Goal: Download file/media

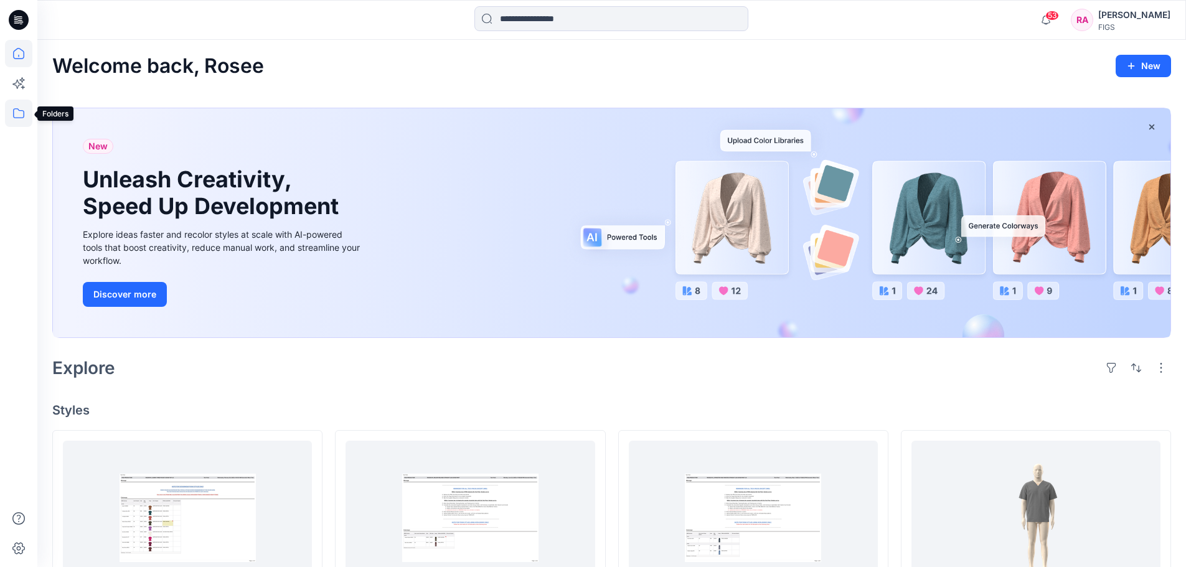
click at [18, 111] on icon at bounding box center [18, 113] width 27 height 27
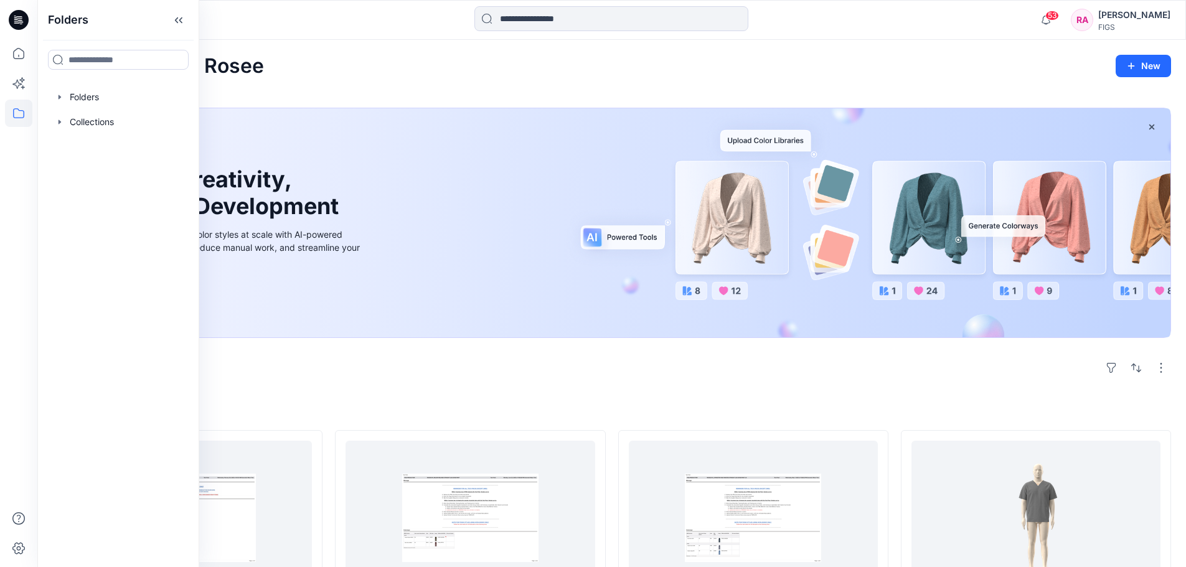
click at [18, 113] on icon at bounding box center [18, 113] width 27 height 27
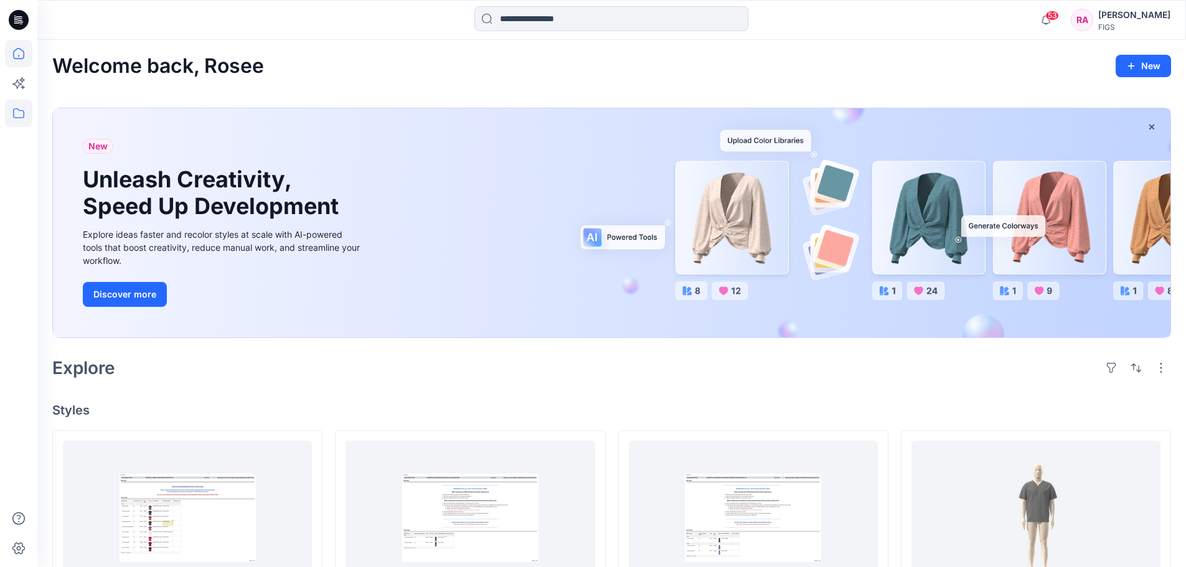
click at [18, 113] on icon at bounding box center [18, 113] width 27 height 27
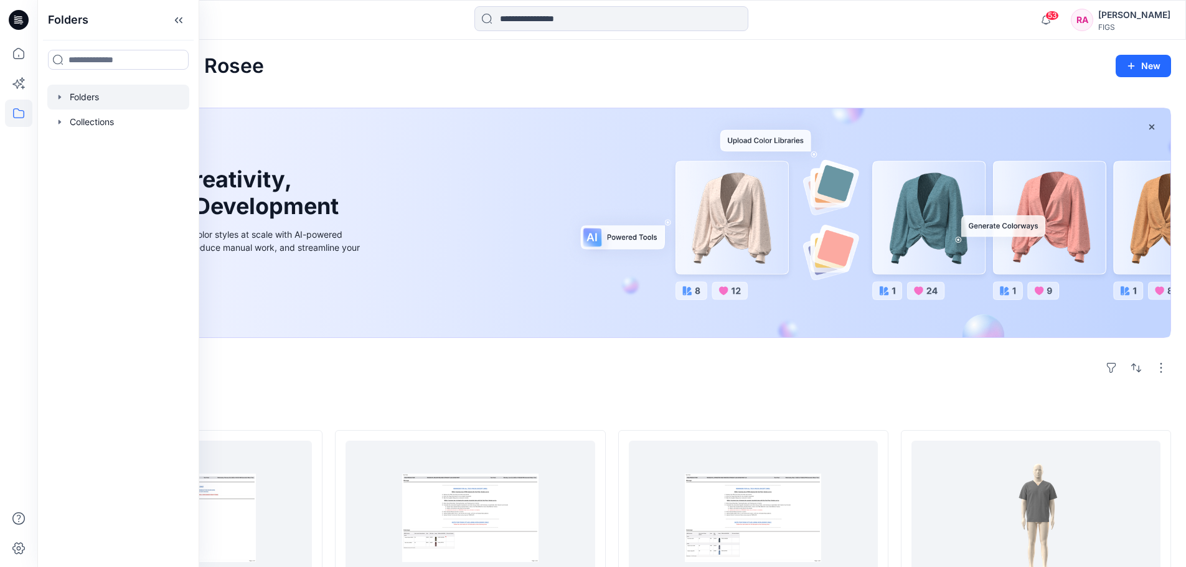
click at [72, 95] on div at bounding box center [118, 97] width 142 height 25
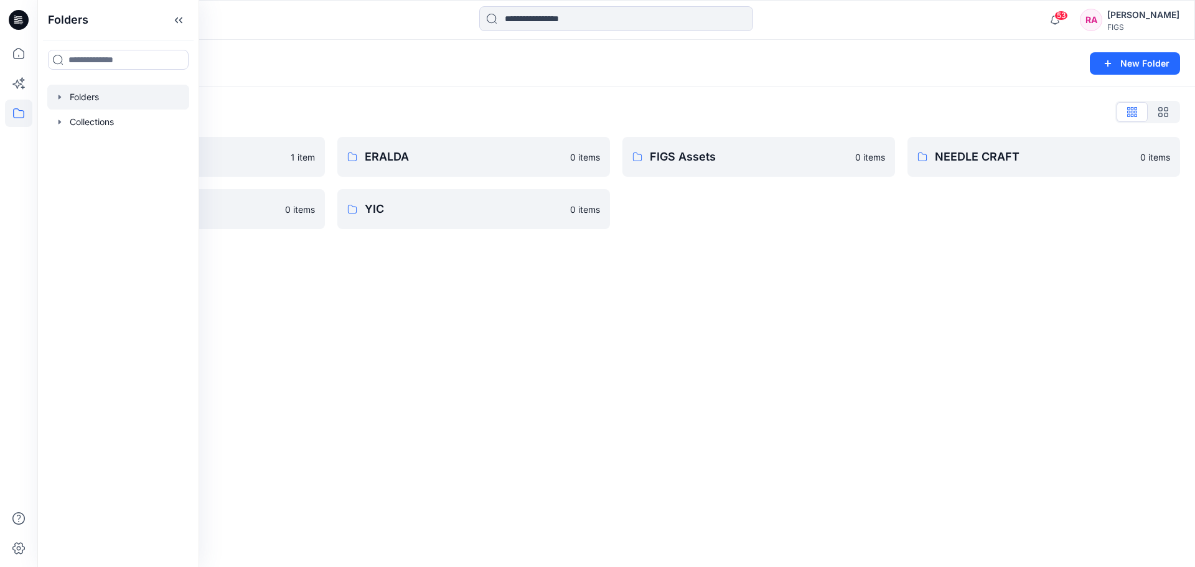
click at [807, 212] on div "FIGS Assets 0 items" at bounding box center [758, 183] width 273 height 92
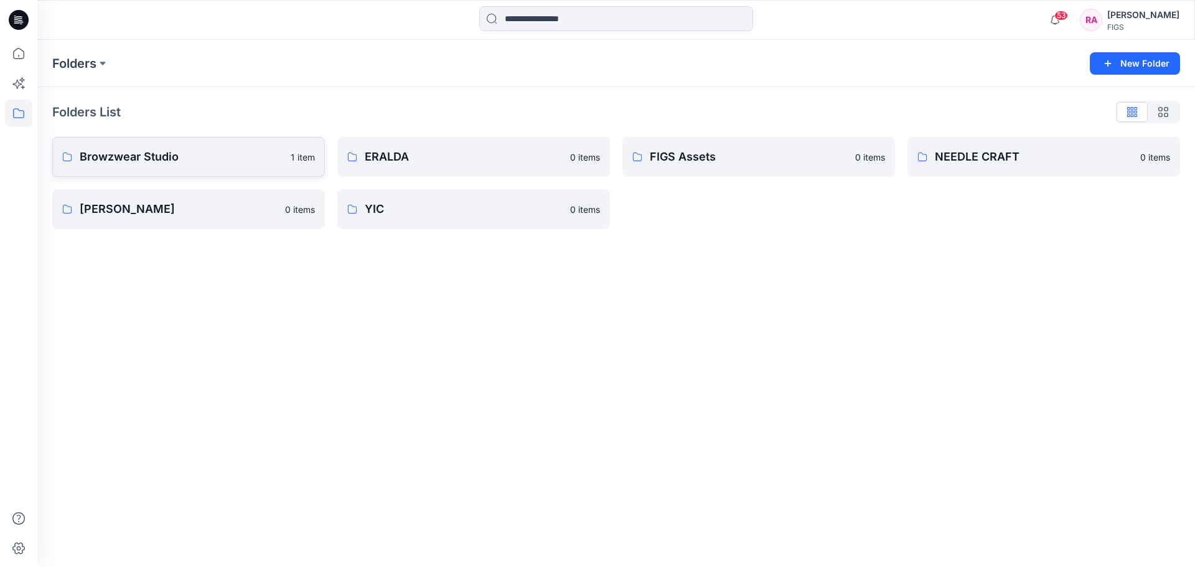
click at [159, 160] on p "Browzwear Studio" at bounding box center [182, 156] width 204 height 17
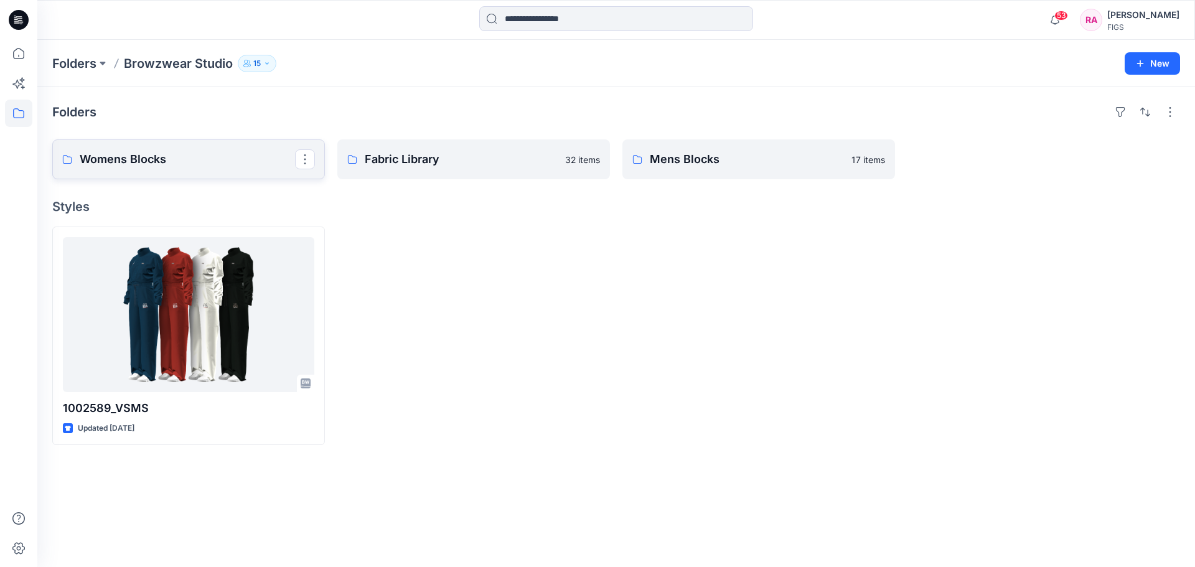
click at [148, 157] on p "Womens Blocks" at bounding box center [187, 159] width 215 height 17
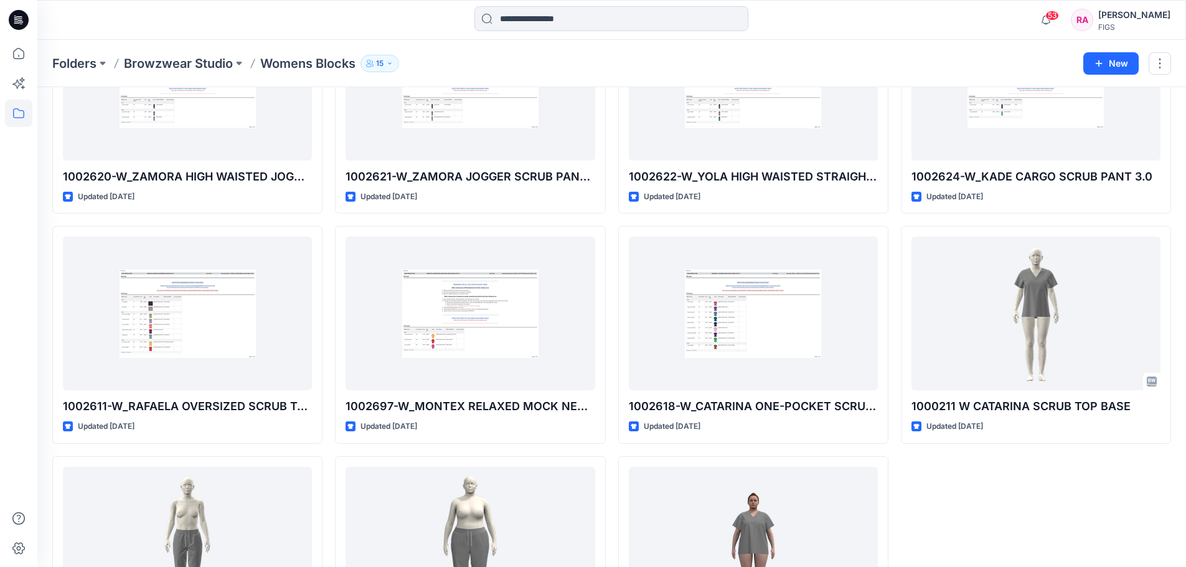
scroll to position [373, 0]
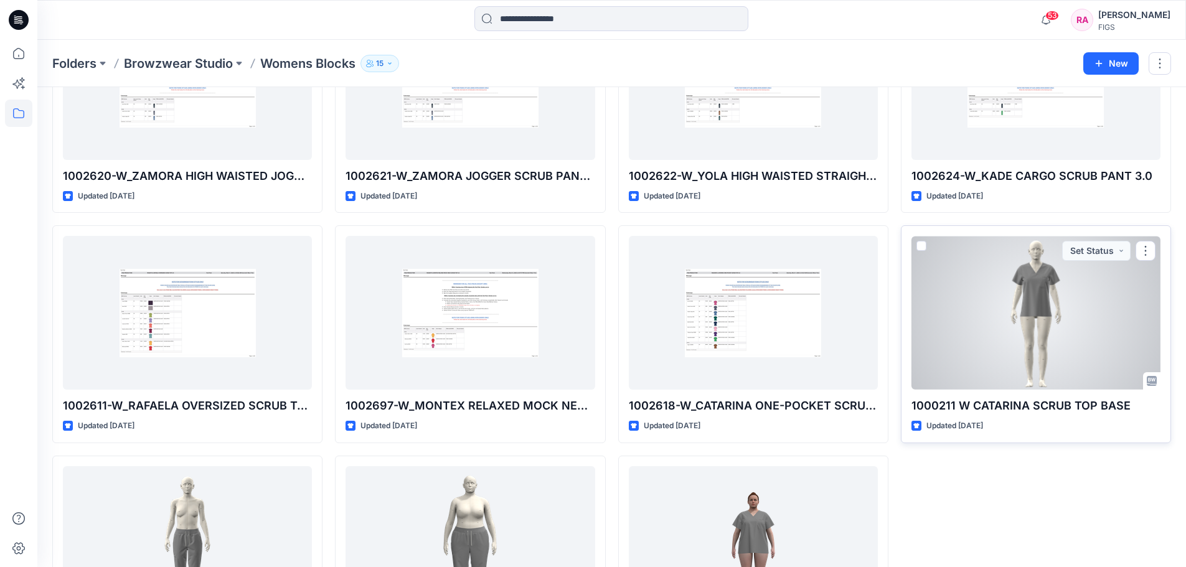
click at [1107, 319] on div at bounding box center [1035, 313] width 249 height 154
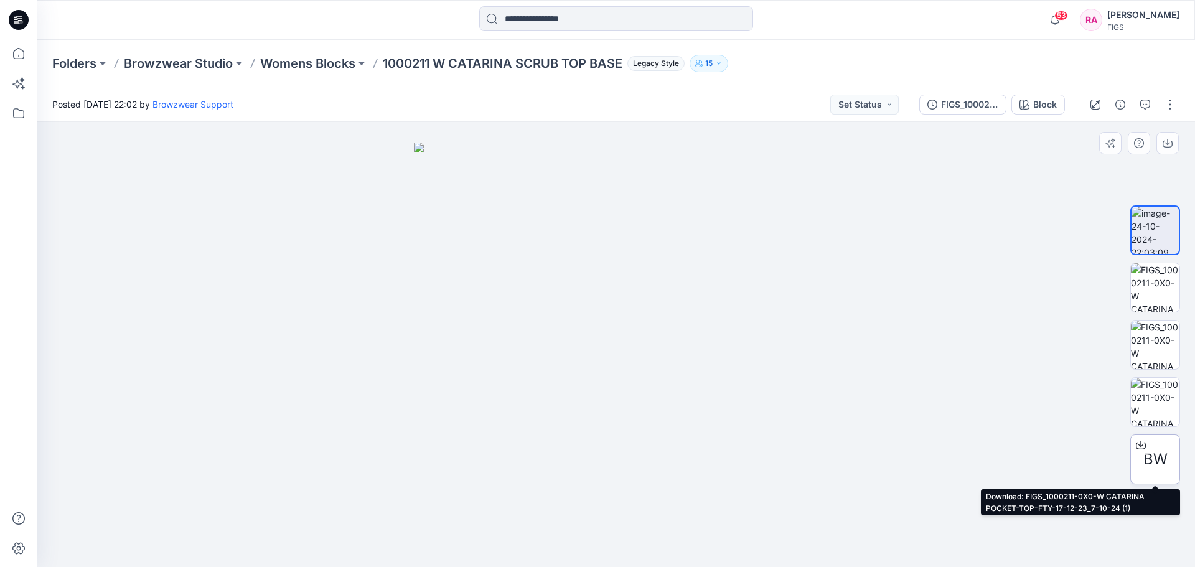
click at [1153, 445] on div "BW" at bounding box center [1155, 459] width 50 height 50
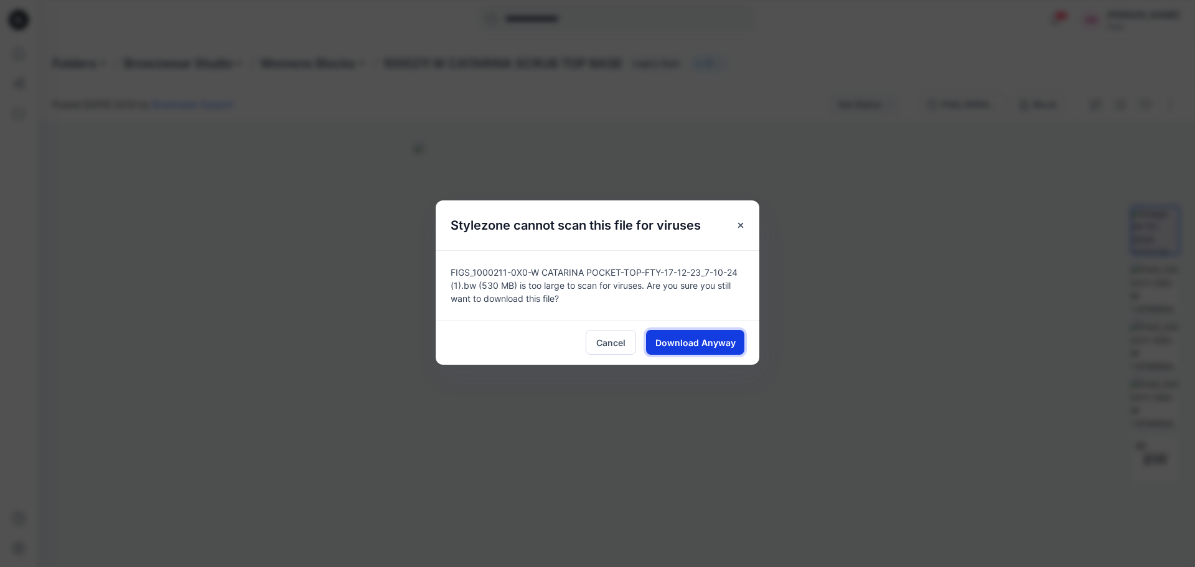
click at [705, 337] on span "Download Anyway" at bounding box center [695, 342] width 80 height 13
